Goal: Task Accomplishment & Management: Manage account settings

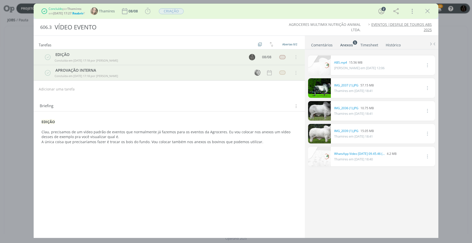
click at [17, 185] on div "Concluído por [PERSON_NAME] em [DATE] 17:27 . Reabrir ? Thamires 08/08 Iniciar …" at bounding box center [236, 121] width 472 height 243
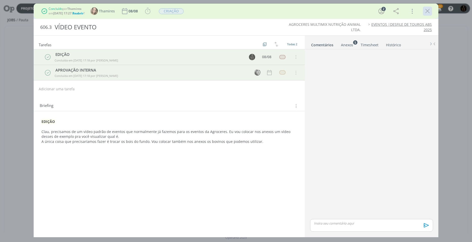
click at [428, 12] on icon "dialog" at bounding box center [428, 11] width 8 height 8
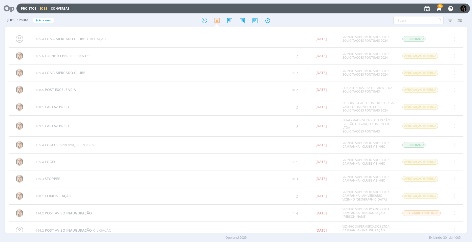
click at [442, 5] on span "26" at bounding box center [441, 6] width 6 height 4
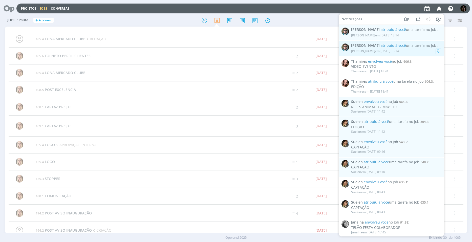
click at [407, 46] on span "atribuiu à você uma tarefa no Job" at bounding box center [409, 45] width 56 height 5
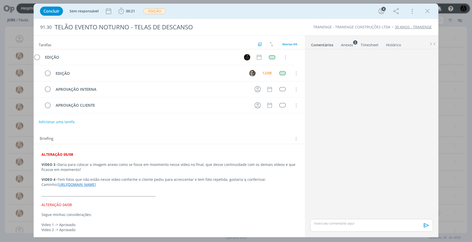
click at [429, 10] on icon "dialog" at bounding box center [428, 11] width 8 height 8
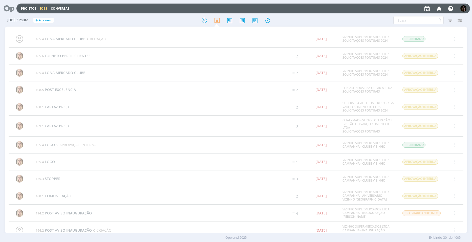
click at [440, 9] on icon "button" at bounding box center [439, 8] width 9 height 9
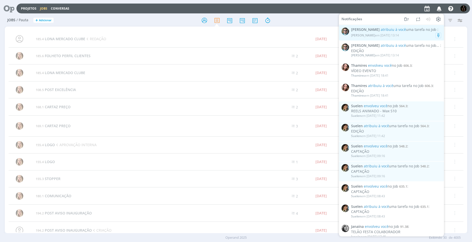
click at [402, 32] on span "atribuiu à você uma tarefa no Job" at bounding box center [409, 29] width 56 height 5
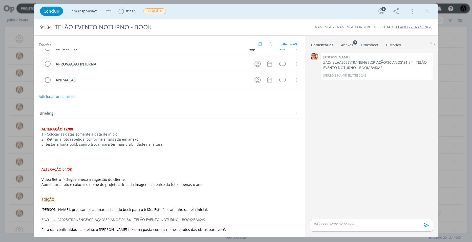
scroll to position [127, 0]
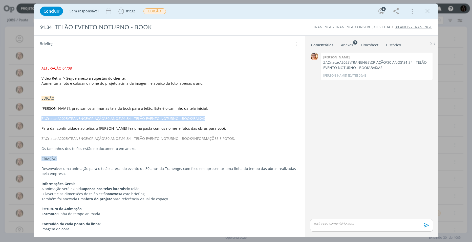
drag, startPoint x: 205, startPoint y: 117, endPoint x: 41, endPoint y: 121, distance: 163.6
click at [41, 121] on div "ALTERAÇÃO 12/08 1 - Colocar as datas somente a data de inicio. 2 - Retirar a fo…" at bounding box center [169, 187] width 263 height 326
drag, startPoint x: 233, startPoint y: 138, endPoint x: 42, endPoint y: 139, distance: 191.4
click at [42, 139] on div "ALTERAÇÃO 12/08 1 - Colocar as datas somente a data de inicio. 2 - Retirar a fo…" at bounding box center [169, 187] width 263 height 326
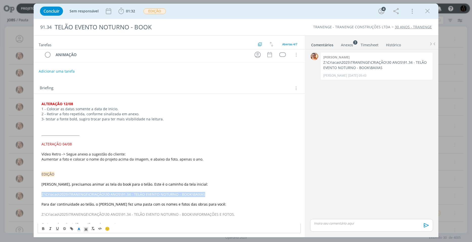
drag, startPoint x: 204, startPoint y: 194, endPoint x: 30, endPoint y: 193, distance: 173.7
click at [30, 193] on div "Concluir Sem responsável 01:32 Iniciar Apontar Data * 12/08/2025 Horas * 00:00 …" at bounding box center [236, 121] width 472 height 242
copy span "Z:\Criacao\2025\TRANENGE\CRIAÇÃO\30 ANOS\91.34 - TELÃO EVENTO NOTURNO - BOOK\BA…"
click at [350, 46] on div "Anexos 7" at bounding box center [347, 45] width 12 height 5
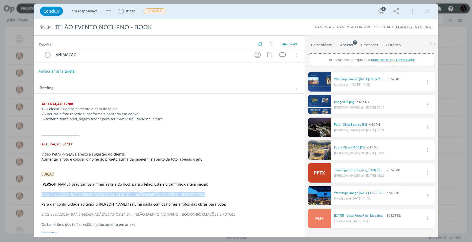
click at [322, 150] on link "dialog" at bounding box center [319, 150] width 23 height 19
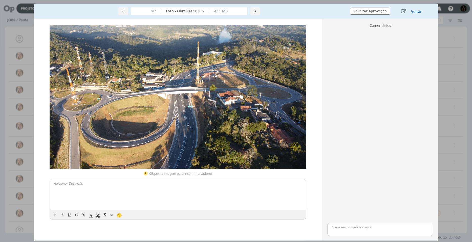
click at [419, 12] on button "Voltar" at bounding box center [416, 12] width 11 height 4
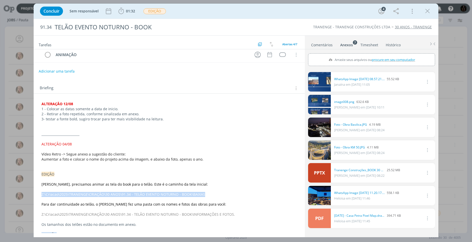
click at [324, 110] on link "dialog" at bounding box center [319, 104] width 23 height 19
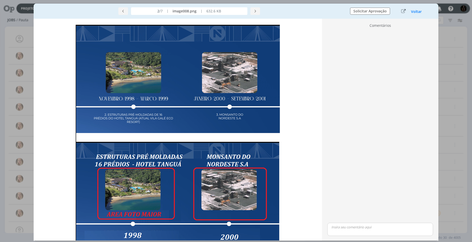
click at [415, 12] on button "Voltar" at bounding box center [416, 12] width 11 height 4
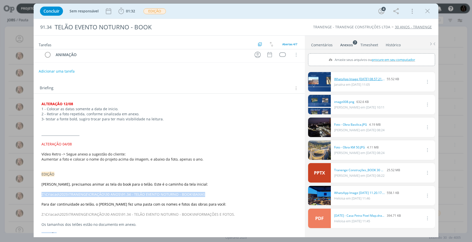
click at [367, 77] on link "WhatsApp Image 2025-08-12 at 08.57.21.jpeg" at bounding box center [359, 79] width 51 height 5
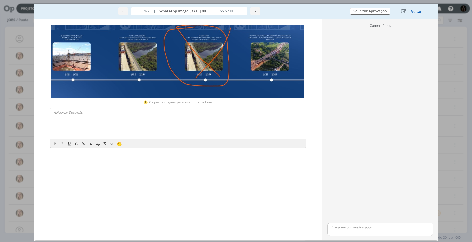
click at [414, 12] on button "Voltar" at bounding box center [416, 12] width 11 height 4
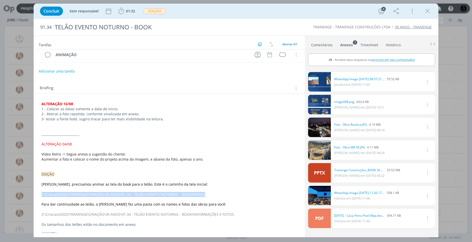
click at [349, 46] on div "Anexos 7" at bounding box center [347, 45] width 13 height 5
click at [349, 45] on div "Anexos 7" at bounding box center [347, 45] width 13 height 5
click at [348, 44] on div "Anexos 7" at bounding box center [347, 45] width 13 height 5
drag, startPoint x: 238, startPoint y: 213, endPoint x: 39, endPoint y: 215, distance: 199.0
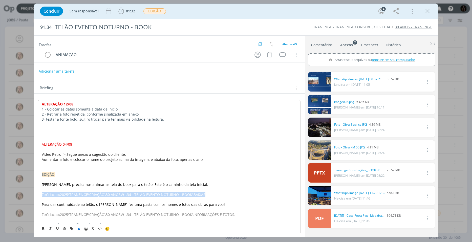
copy span "Z:\Criacao\2025\TRANENGE\CRIAÇÃO\30 ANOS\91.34 - TELÃO EVENTO NOTURNO - BOOK\IN…"
click at [329, 103] on link "dialog" at bounding box center [319, 104] width 23 height 19
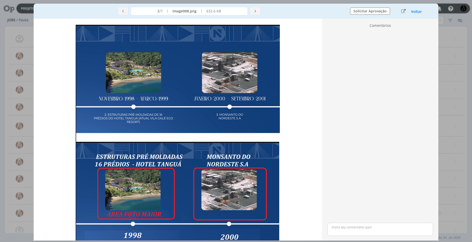
click at [453, 110] on div "Concluir Sem responsável 01:32 Iniciar Apontar Data * 12/08/2025 Horas * 00:00 …" at bounding box center [236, 121] width 472 height 242
click at [417, 10] on button "Voltar" at bounding box center [416, 12] width 11 height 4
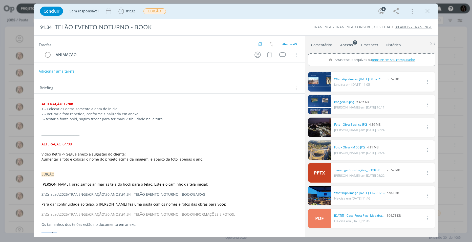
click at [320, 85] on link "dialog" at bounding box center [319, 81] width 23 height 19
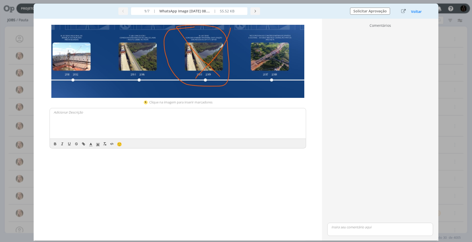
click at [415, 10] on button "Voltar" at bounding box center [416, 12] width 11 height 4
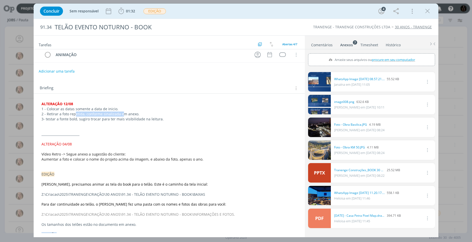
drag, startPoint x: 75, startPoint y: 115, endPoint x: 121, endPoint y: 113, distance: 46.1
click at [121, 113] on p "2 - Retirar a foto repetida, conforme sinalizada em anexo." at bounding box center [170, 114] width 256 height 5
click at [319, 84] on link "dialog" at bounding box center [319, 81] width 23 height 19
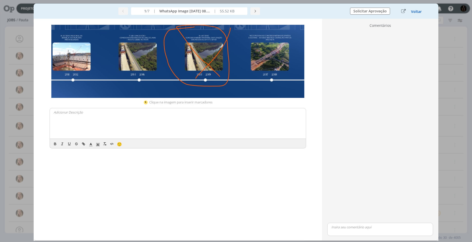
click at [413, 12] on button "Voltar" at bounding box center [416, 12] width 11 height 4
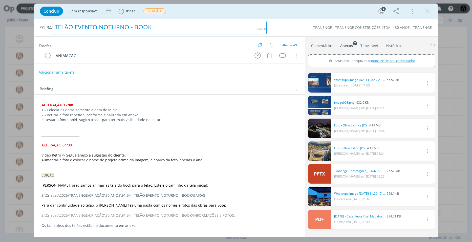
click at [192, 33] on div "TELÃO EVENTO NOTURNO - BOOK" at bounding box center [160, 27] width 214 height 13
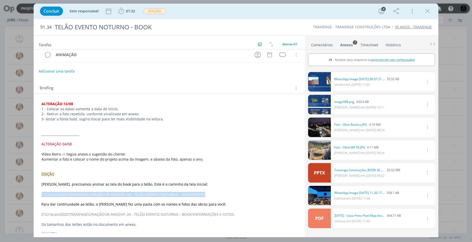
drag, startPoint x: 202, startPoint y: 196, endPoint x: 41, endPoint y: 194, distance: 160.8
copy span "Z:\Criacao\2025\TRANENGE\CRIAÇÃO\30 ANOS\91.34 - TELÃO EVENTO NOTURNO - BOOK\BA…"
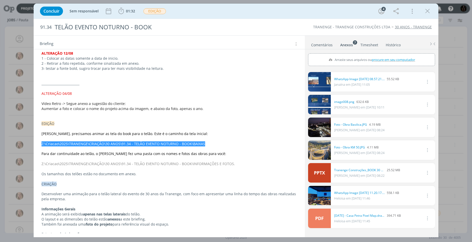
scroll to position [0, 0]
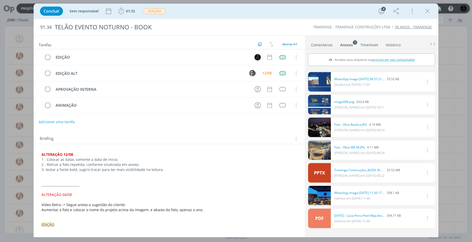
click at [426, 13] on icon "dialog" at bounding box center [428, 11] width 8 height 8
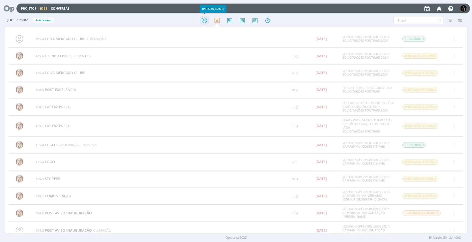
click at [205, 23] on icon at bounding box center [204, 20] width 9 height 10
